Goal: Navigation & Orientation: Find specific page/section

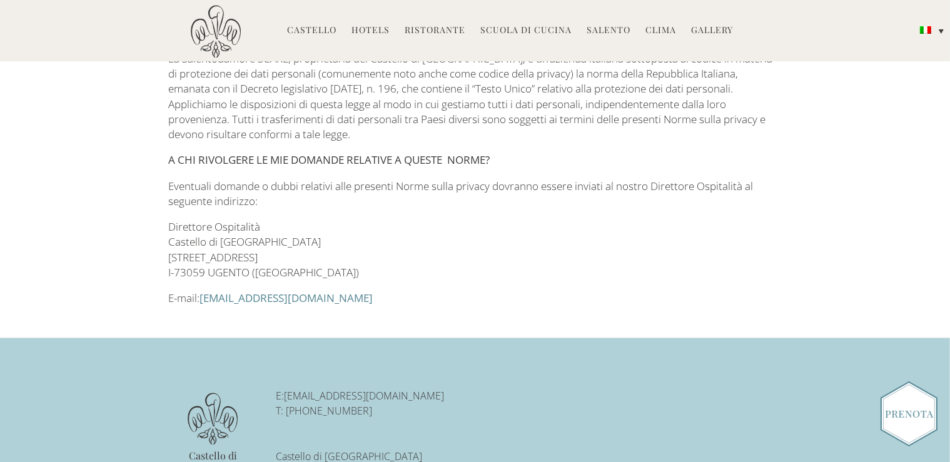
scroll to position [3417, 0]
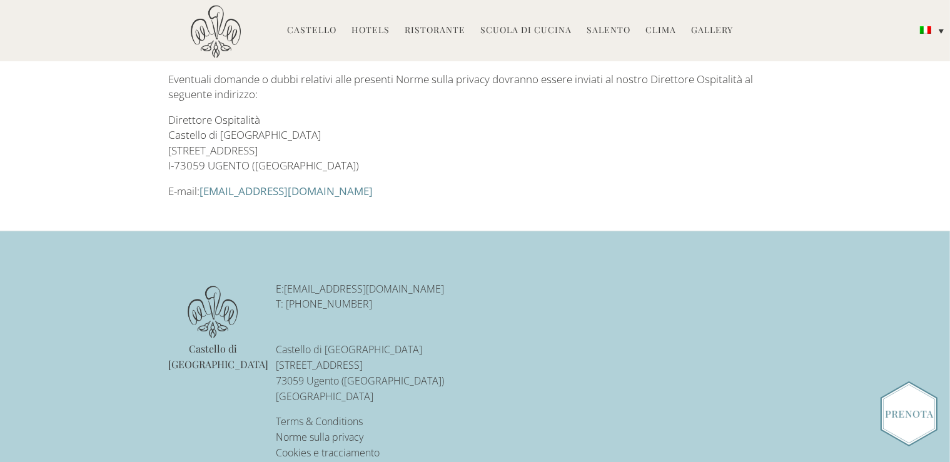
click at [311, 415] on link "Terms & Conditions" at bounding box center [319, 422] width 87 height 14
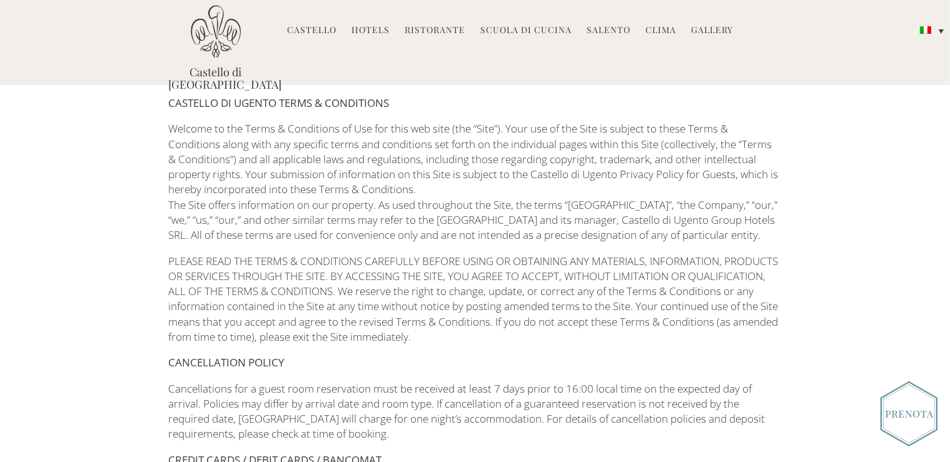
click at [711, 34] on link "Gallery" at bounding box center [713, 31] width 42 height 14
